Goal: Task Accomplishment & Management: Use online tool/utility

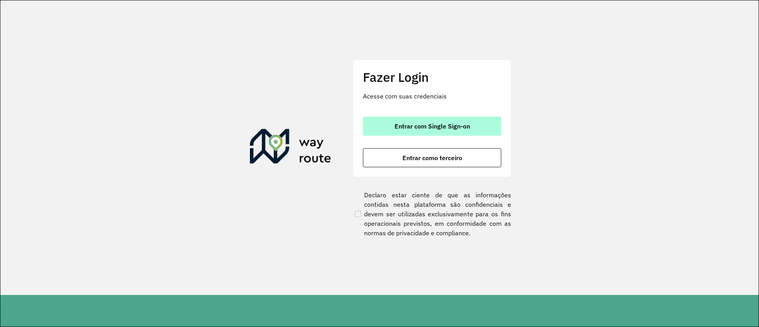
click at [438, 117] on button "Entrar com Single Sign-on" at bounding box center [432, 126] width 138 height 19
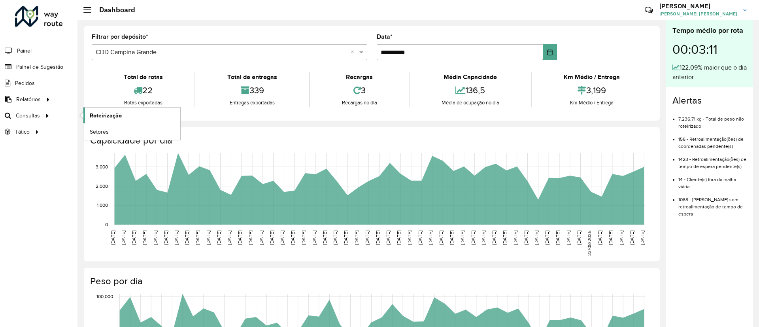
click at [106, 112] on span "Roteirização" at bounding box center [106, 116] width 32 height 8
click at [108, 122] on link "Roteirização" at bounding box center [131, 116] width 97 height 16
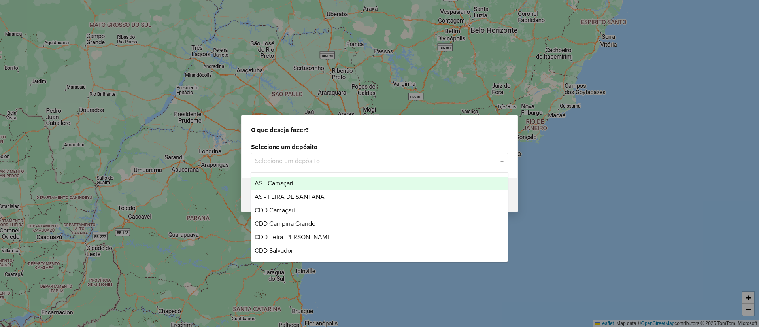
click at [308, 165] on div "Selecione um depósito" at bounding box center [379, 161] width 257 height 16
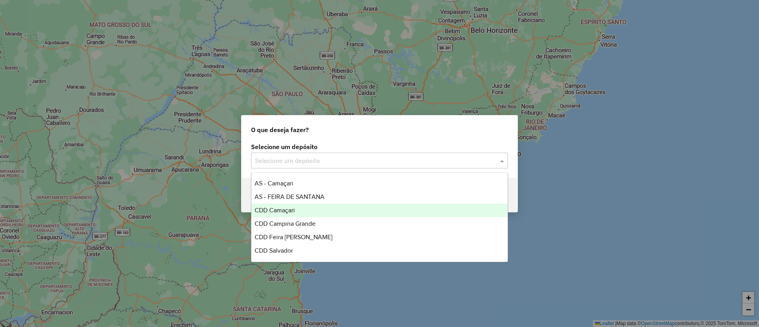
click at [334, 210] on div "CDD Camaçari" at bounding box center [380, 210] width 256 height 13
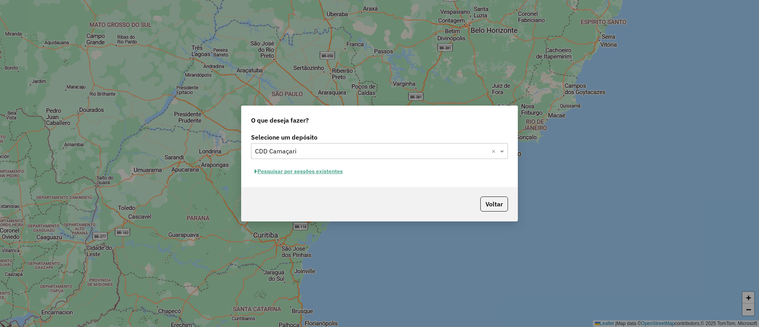
click at [308, 177] on button "Pesquisar por sessões existentes" at bounding box center [298, 171] width 95 height 12
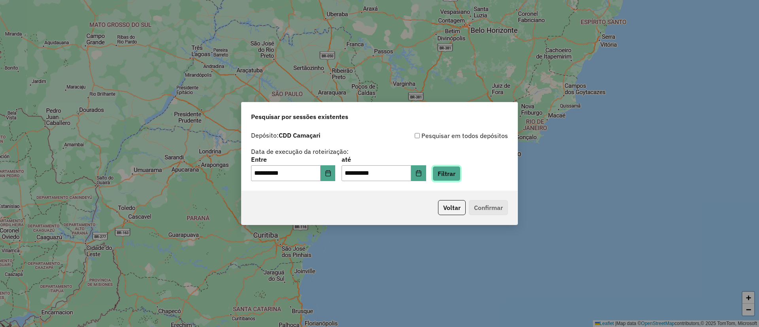
click at [454, 170] on button "Filtrar" at bounding box center [447, 173] width 28 height 15
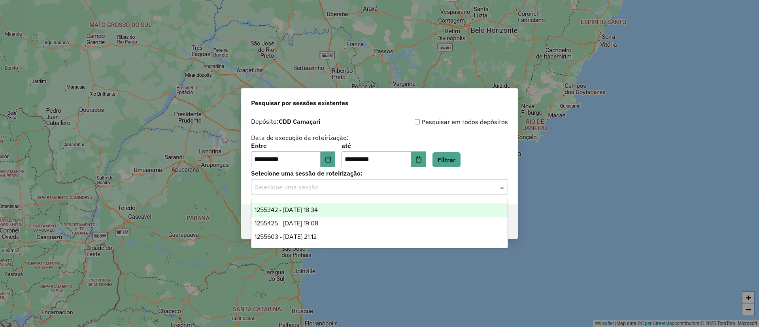
click at [358, 194] on div "Selecione uma sessão" at bounding box center [379, 187] width 257 height 16
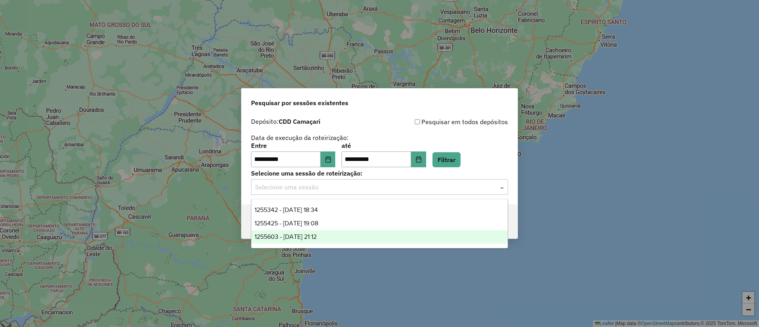
click at [395, 231] on div "1255603 - 29/08/2025 21:12" at bounding box center [380, 236] width 256 height 13
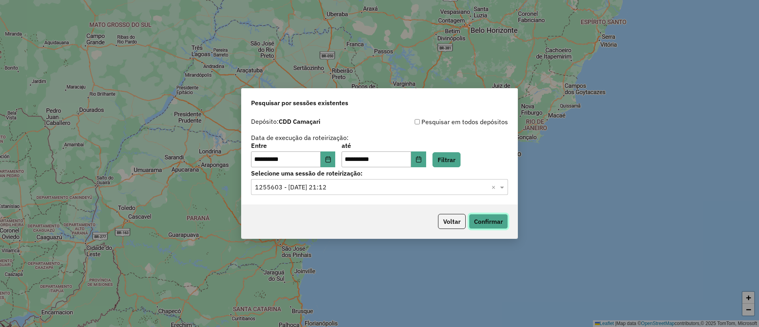
click at [483, 219] on button "Confirmar" at bounding box center [488, 221] width 39 height 15
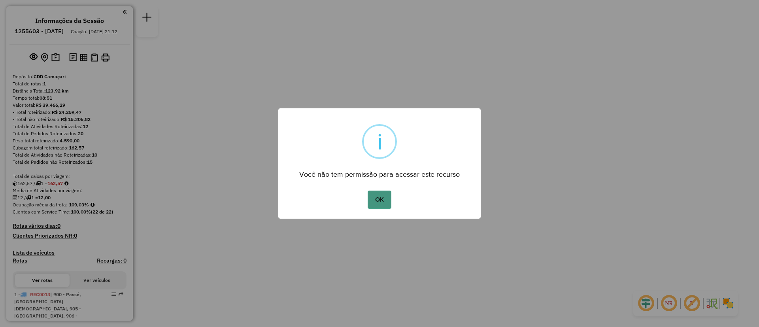
click at [386, 199] on button "OK" at bounding box center [379, 200] width 23 height 18
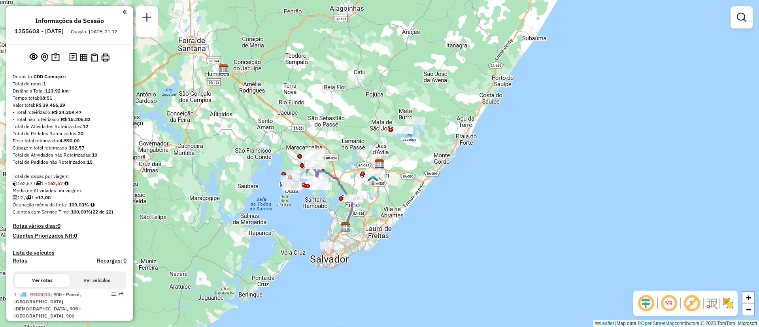
click at [256, 138] on div "Janela de atendimento Grade de atendimento Capacidade Transportadoras Veículos …" at bounding box center [379, 163] width 759 height 327
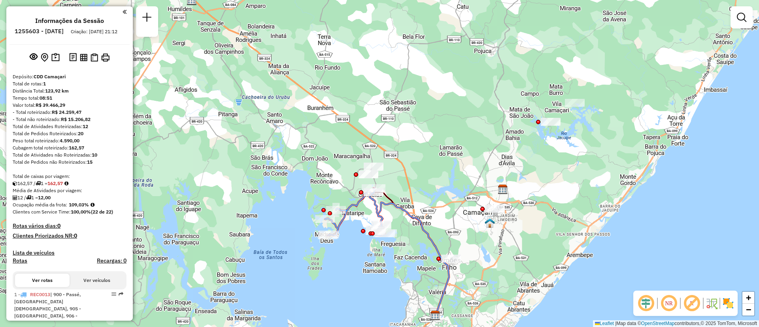
click at [425, 110] on div "Janela de atendimento Grade de atendimento Capacidade Transportadoras Veículos …" at bounding box center [379, 163] width 759 height 327
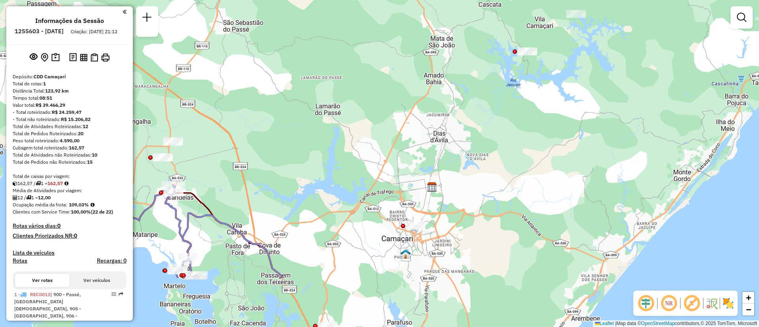
drag, startPoint x: 408, startPoint y: 175, endPoint x: 255, endPoint y: 149, distance: 154.5
click at [255, 149] on div "Janela de atendimento Grade de atendimento Capacidade Transportadoras Veículos …" at bounding box center [379, 163] width 759 height 327
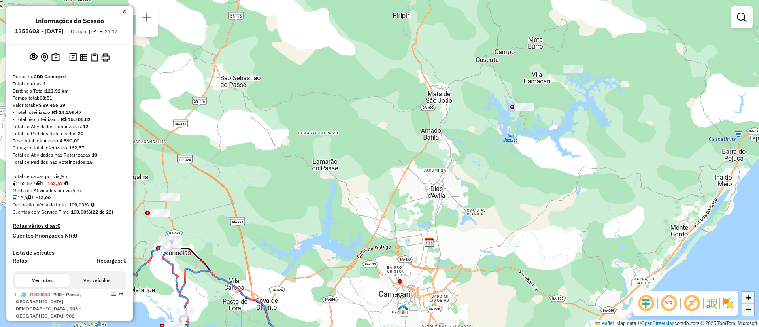
click at [744, 303] on link "+" at bounding box center [749, 298] width 12 height 12
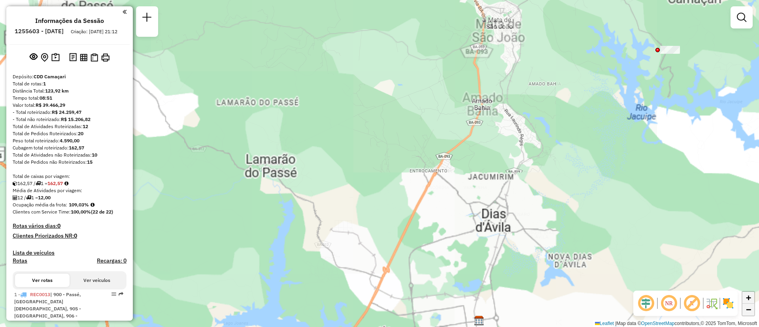
click at [744, 303] on link "+" at bounding box center [749, 298] width 12 height 12
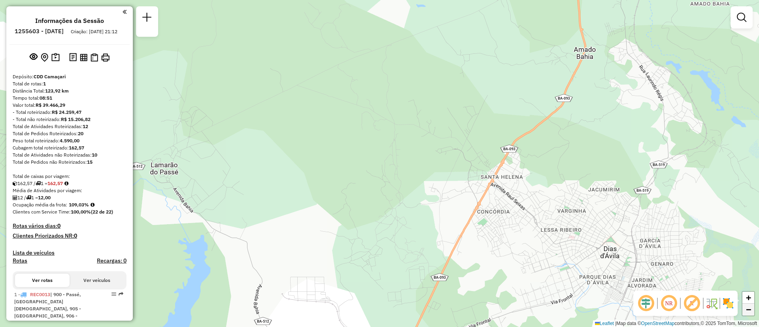
click at [748, 307] on span "−" at bounding box center [748, 310] width 5 height 10
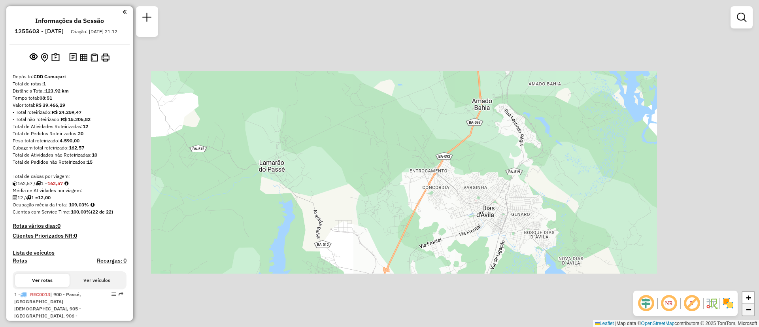
click at [748, 307] on span "−" at bounding box center [748, 310] width 5 height 10
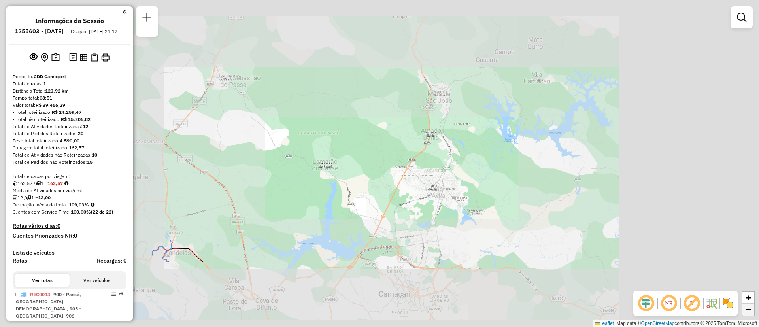
click at [748, 307] on span "−" at bounding box center [748, 310] width 5 height 10
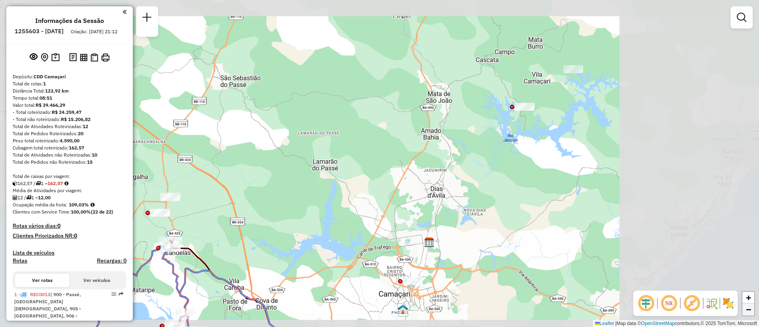
click at [748, 307] on span "−" at bounding box center [748, 310] width 5 height 10
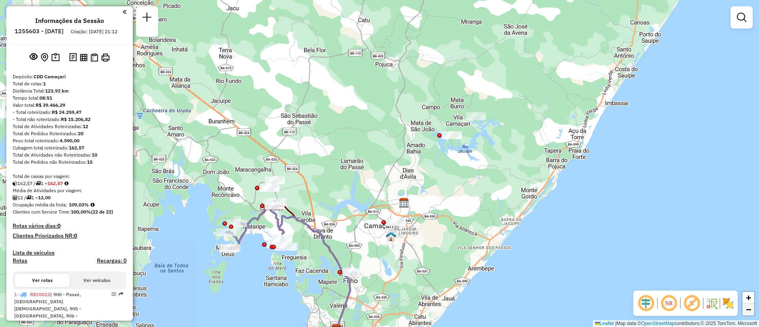
click at [748, 307] on span "−" at bounding box center [748, 310] width 5 height 10
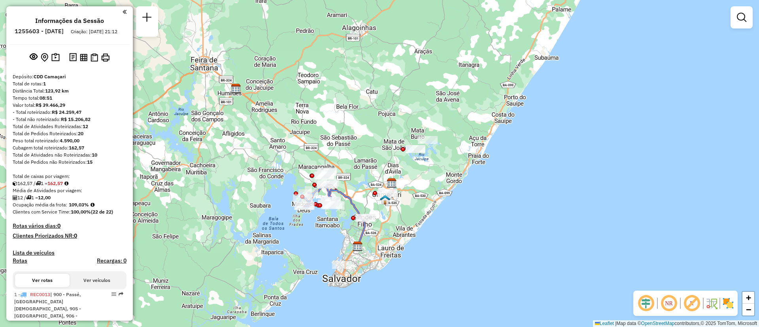
click at [378, 258] on div "Janela de atendimento Grade de atendimento Capacidade Transportadoras Veículos …" at bounding box center [379, 163] width 759 height 327
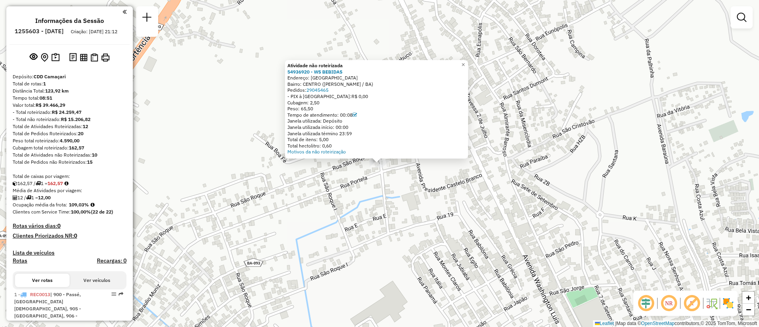
click at [289, 267] on div "Atividade não roteirizada 54936920 - WS BEBIDAS Endereço: Rua Sao Roque SN Bair…" at bounding box center [379, 163] width 759 height 327
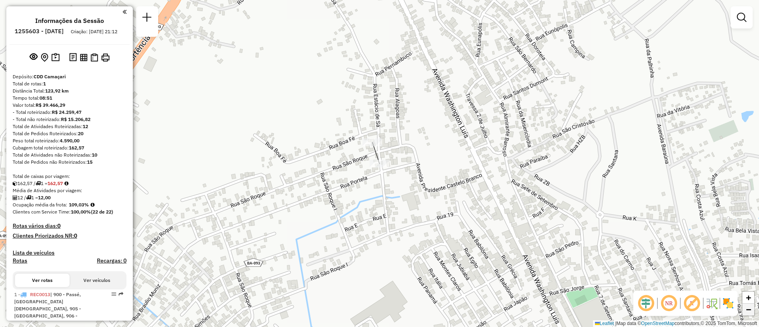
click at [749, 312] on span "−" at bounding box center [748, 310] width 5 height 10
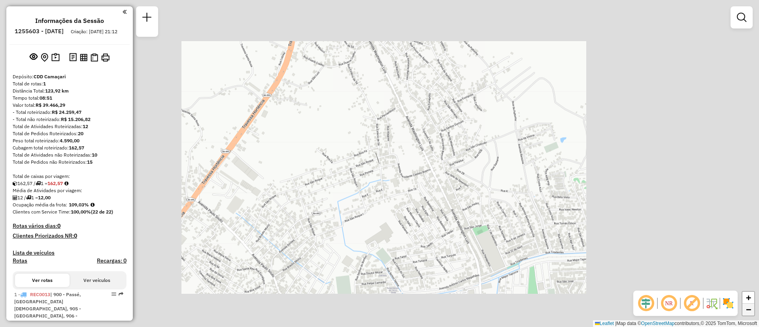
click at [749, 312] on span "−" at bounding box center [748, 310] width 5 height 10
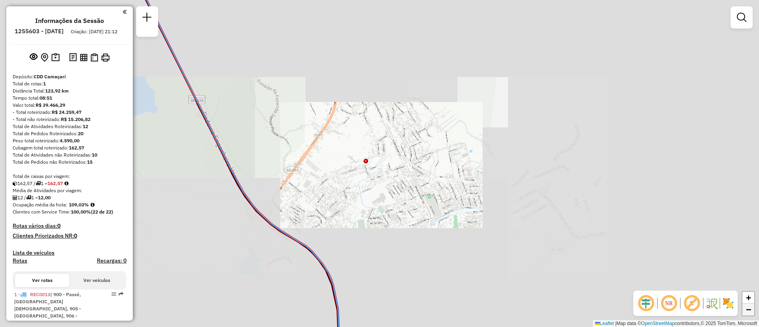
click at [749, 312] on span "−" at bounding box center [748, 310] width 5 height 10
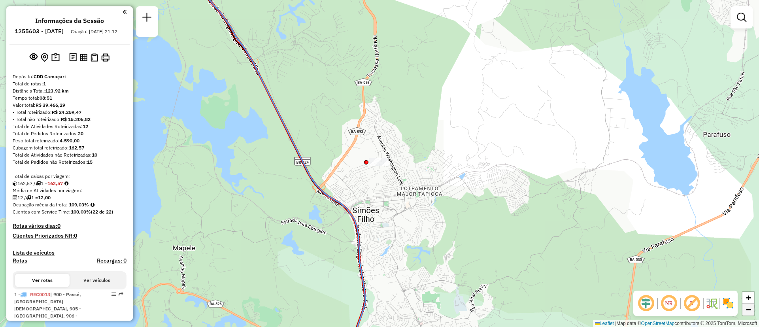
click at [752, 306] on link "−" at bounding box center [749, 310] width 12 height 12
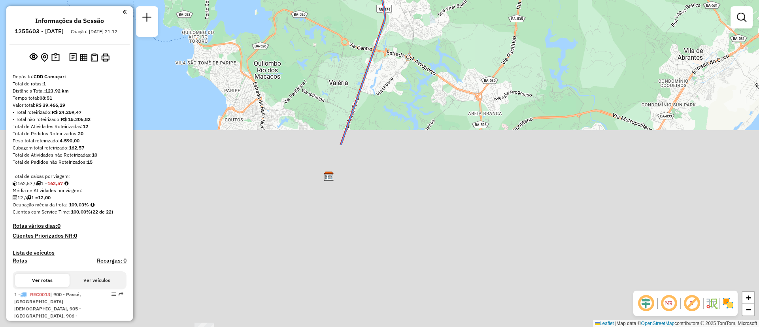
drag, startPoint x: 459, startPoint y: 269, endPoint x: 474, endPoint y: 51, distance: 219.2
click at [474, 51] on div "Janela de atendimento Grade de atendimento Capacidade Transportadoras Veículos …" at bounding box center [379, 163] width 759 height 327
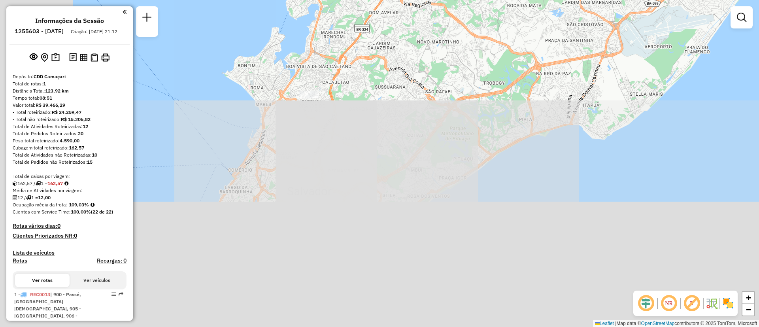
drag, startPoint x: 293, startPoint y: 221, endPoint x: 395, endPoint y: -7, distance: 249.8
click at [395, 0] on html "Aguarde... Pop-up bloqueado! Seu navegador bloqueou automáticamente a abertura …" at bounding box center [379, 163] width 759 height 327
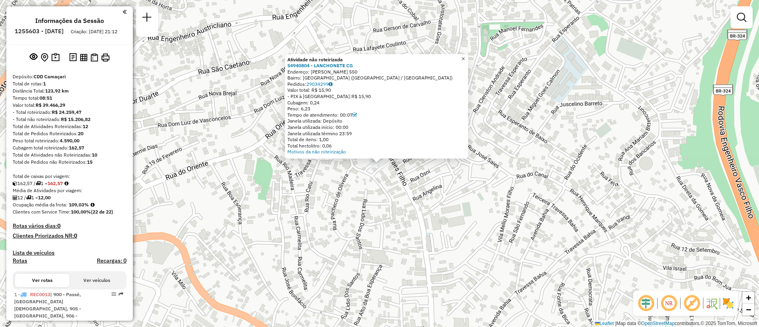
click at [465, 55] on span "×" at bounding box center [464, 58] width 4 height 7
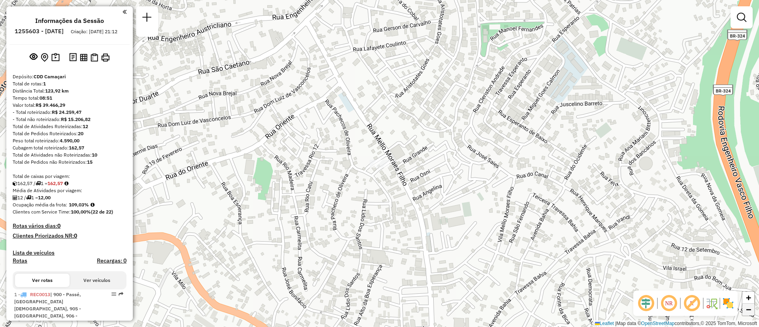
click at [747, 311] on span "−" at bounding box center [748, 310] width 5 height 10
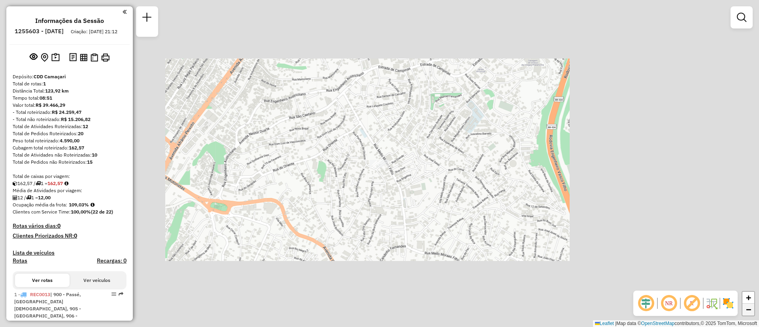
click at [747, 311] on span "−" at bounding box center [748, 310] width 5 height 10
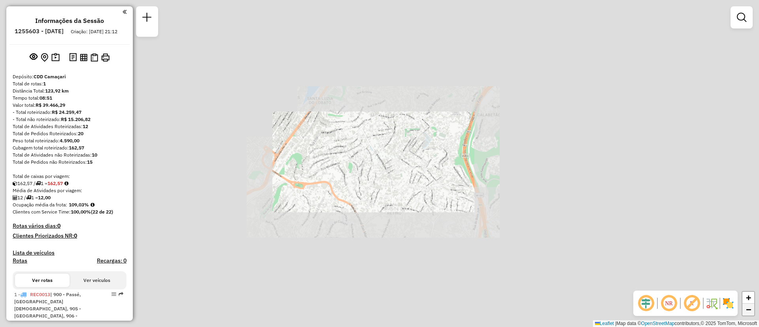
click at [747, 311] on span "−" at bounding box center [748, 310] width 5 height 10
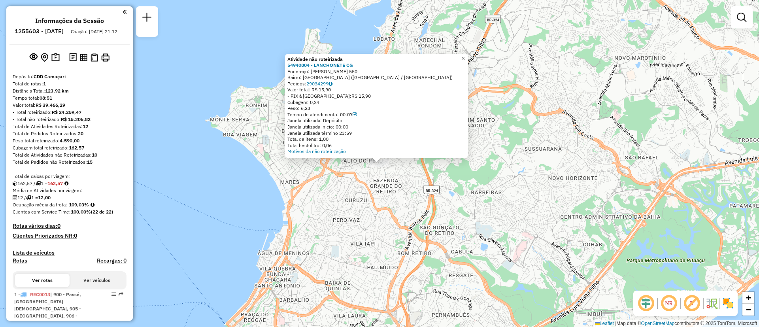
click at [441, 195] on div "Atividade não roteirizada 54940804 - LANCHONETE CG Endereço: Mello Moraes Filho…" at bounding box center [379, 163] width 759 height 327
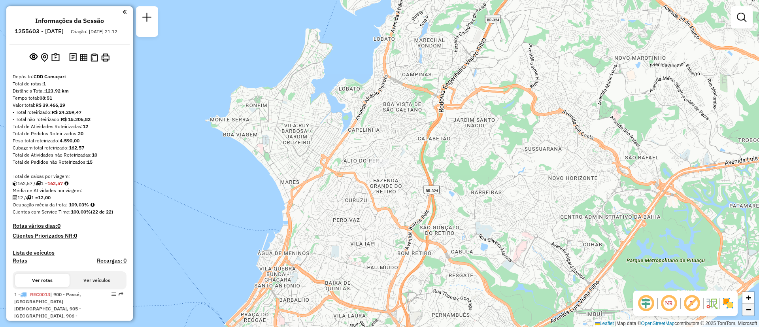
click at [749, 312] on span "−" at bounding box center [748, 310] width 5 height 10
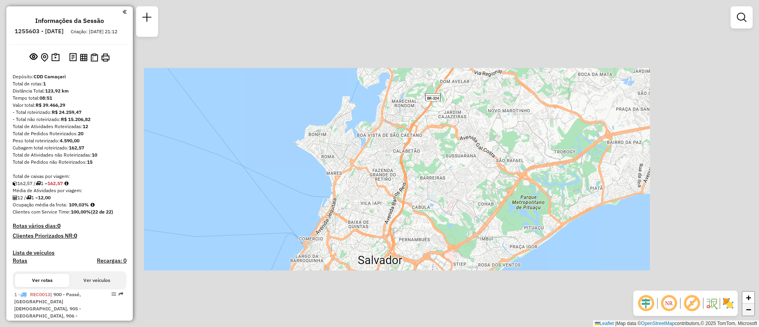
click at [749, 312] on span "−" at bounding box center [748, 310] width 5 height 10
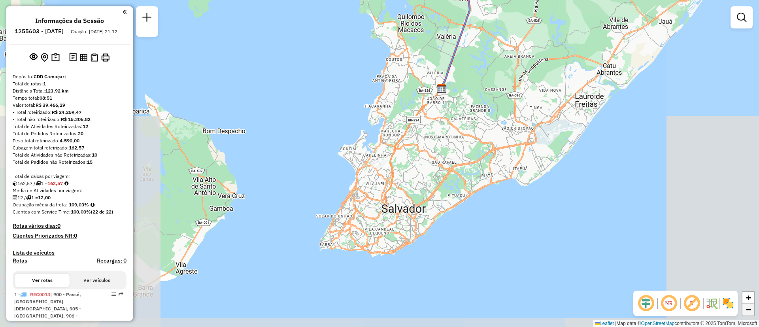
click at [749, 312] on span "−" at bounding box center [748, 310] width 5 height 10
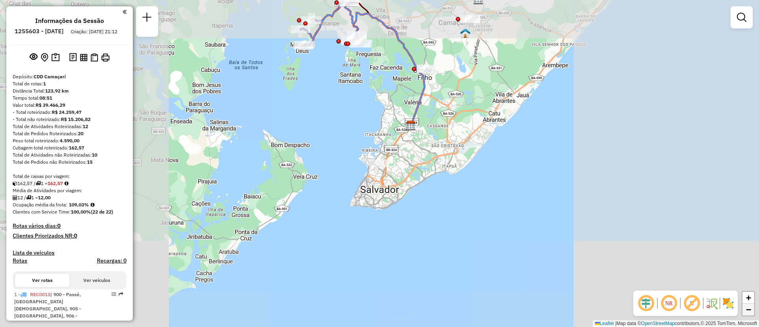
drag, startPoint x: 749, startPoint y: 312, endPoint x: 651, endPoint y: 196, distance: 151.3
click at [656, 202] on div "Janela de atendimento Grade de atendimento Capacidade Transportadoras Veículos …" at bounding box center [379, 163] width 759 height 327
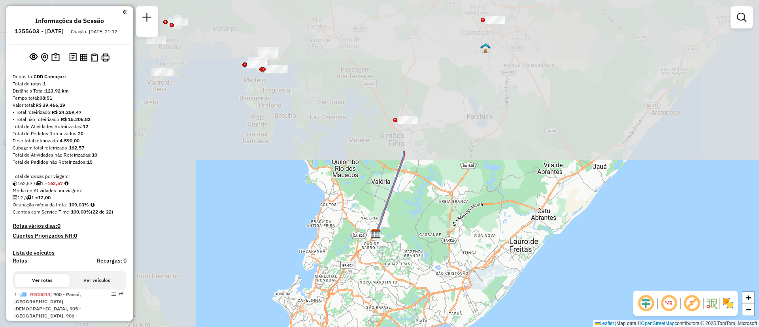
drag, startPoint x: 395, startPoint y: 114, endPoint x: 607, endPoint y: 298, distance: 281.0
click at [607, 298] on div "Janela de atendimento Grade de atendimento Capacidade Transportadoras Veículos …" at bounding box center [379, 163] width 759 height 327
